Goal: Task Accomplishment & Management: Use online tool/utility

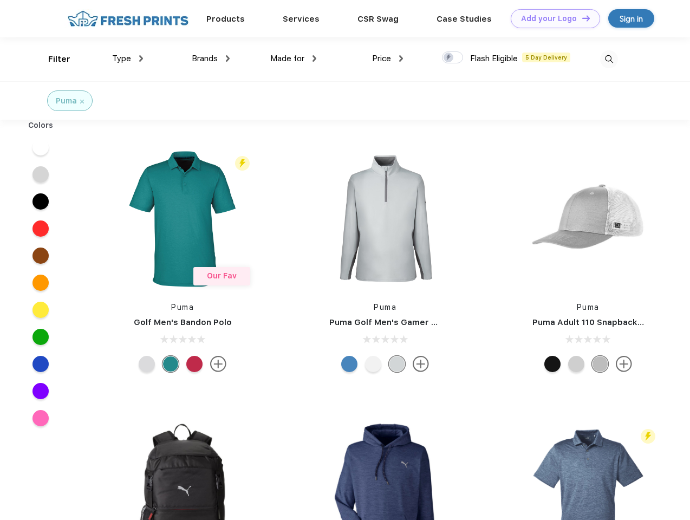
scroll to position [1, 0]
click at [551, 18] on link "Add your Logo Design Tool" at bounding box center [555, 18] width 89 height 19
click at [0, 0] on div "Design Tool" at bounding box center [0, 0] width 0 height 0
click at [581, 18] on link "Add your Logo Design Tool" at bounding box center [555, 18] width 89 height 19
click at [52, 59] on div "Filter" at bounding box center [59, 59] width 22 height 12
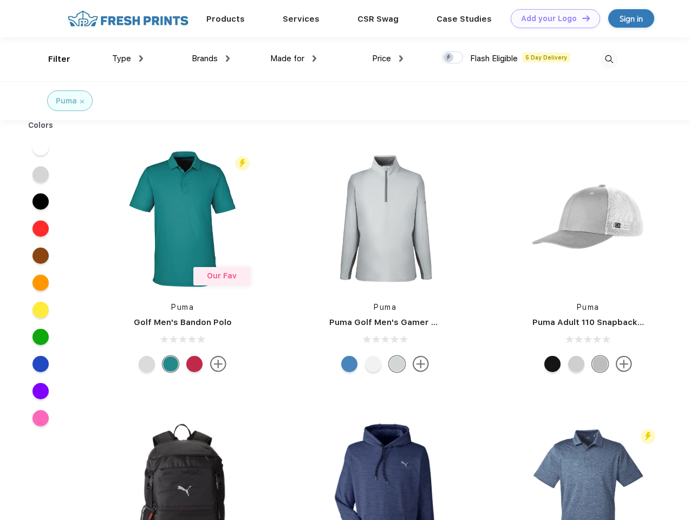
click at [128, 58] on span "Type" at bounding box center [121, 59] width 19 height 10
click at [211, 58] on span "Brands" at bounding box center [205, 59] width 26 height 10
click at [293, 58] on span "Made for" at bounding box center [287, 59] width 34 height 10
click at [388, 58] on span "Price" at bounding box center [381, 59] width 19 height 10
click at [453, 58] on div at bounding box center [452, 57] width 21 height 12
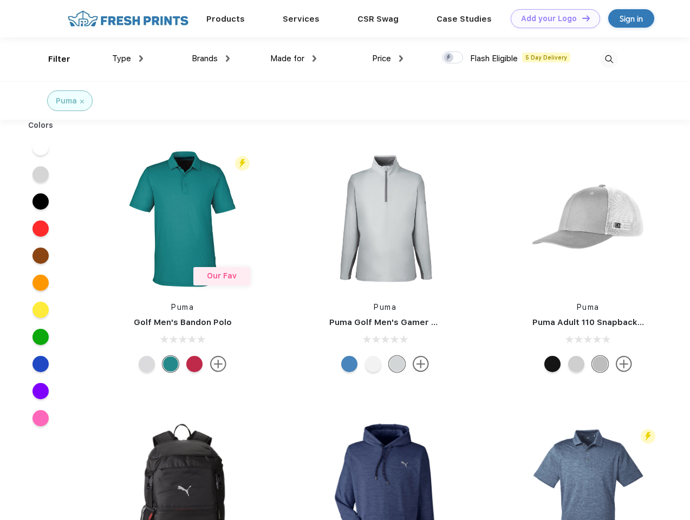
click at [449, 58] on input "checkbox" at bounding box center [445, 54] width 7 height 7
click at [609, 59] on img at bounding box center [609, 59] width 18 height 18
